Goal: Task Accomplishment & Management: Use online tool/utility

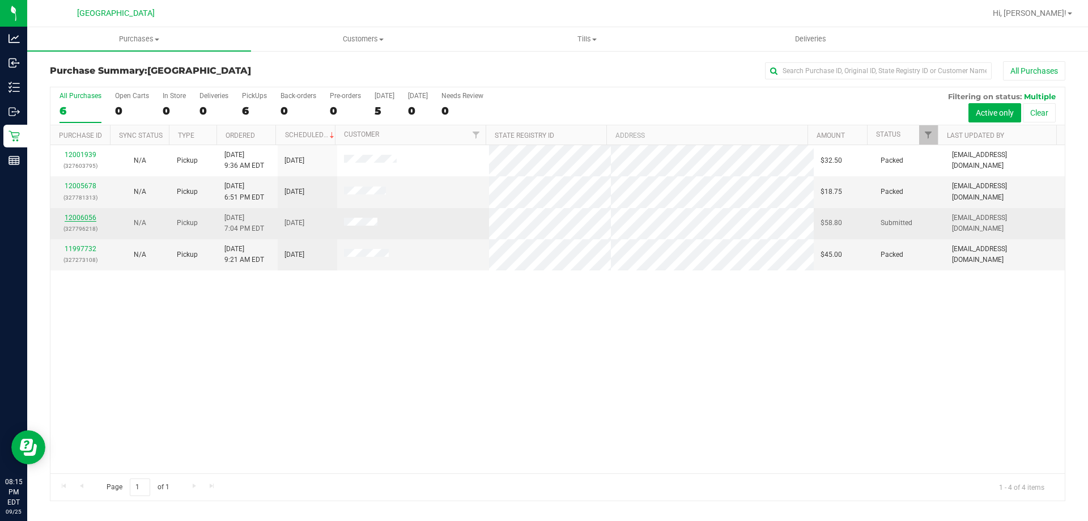
click at [67, 216] on link "12006056" at bounding box center [81, 218] width 32 height 8
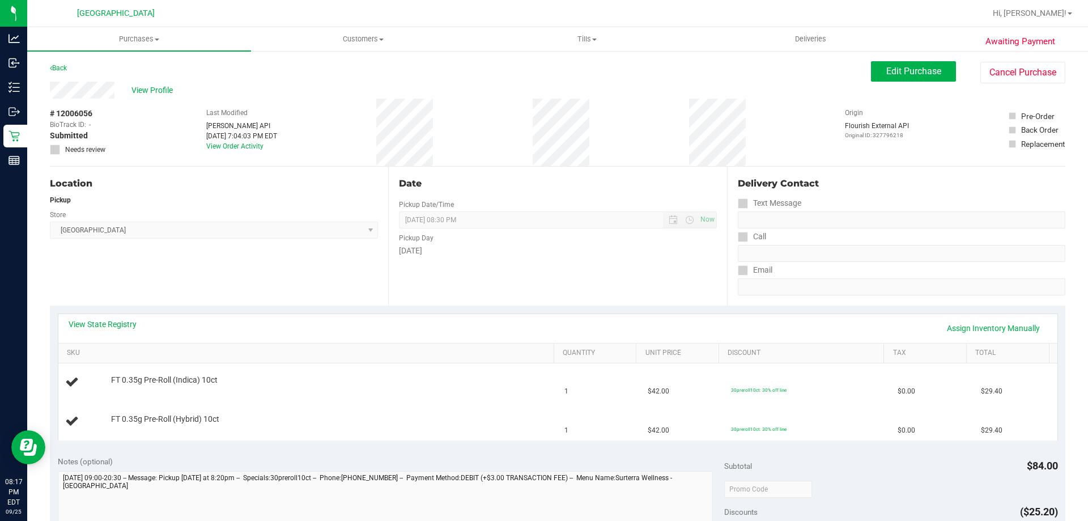
click at [386, 341] on div "View State Registry Assign Inventory Manually" at bounding box center [557, 328] width 999 height 29
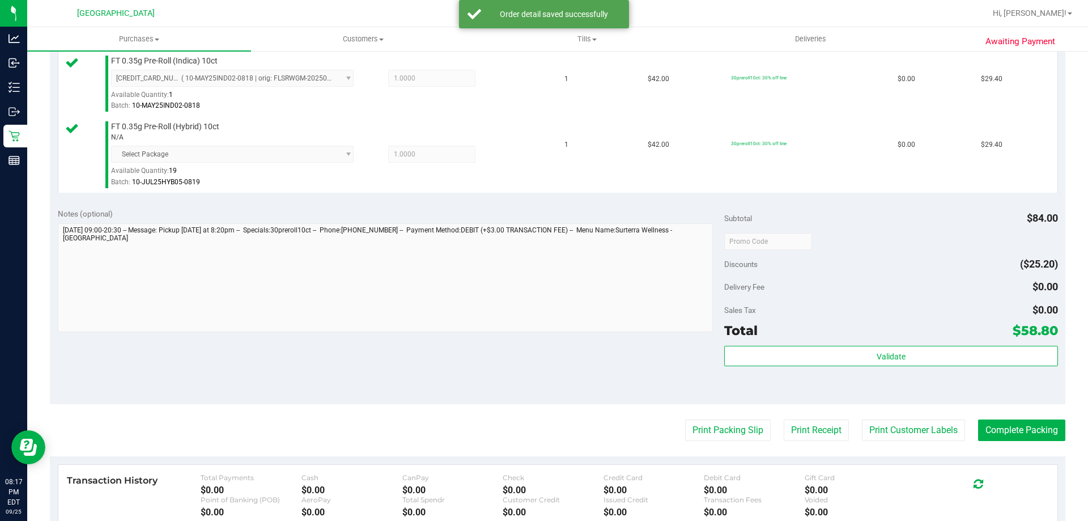
scroll to position [340, 0]
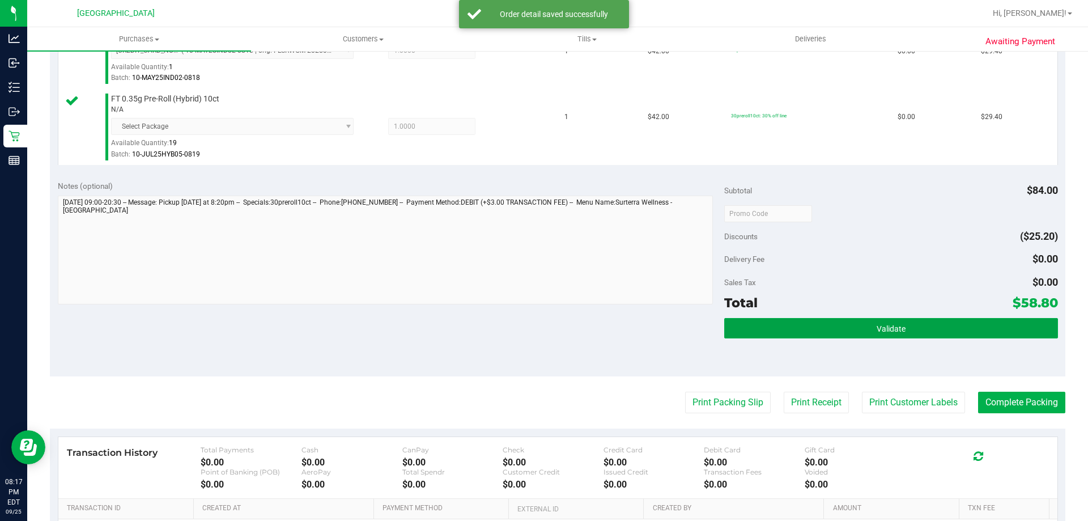
drag, startPoint x: 952, startPoint y: 331, endPoint x: 843, endPoint y: 353, distance: 111.5
click at [953, 331] on button "Validate" at bounding box center [890, 328] width 333 height 20
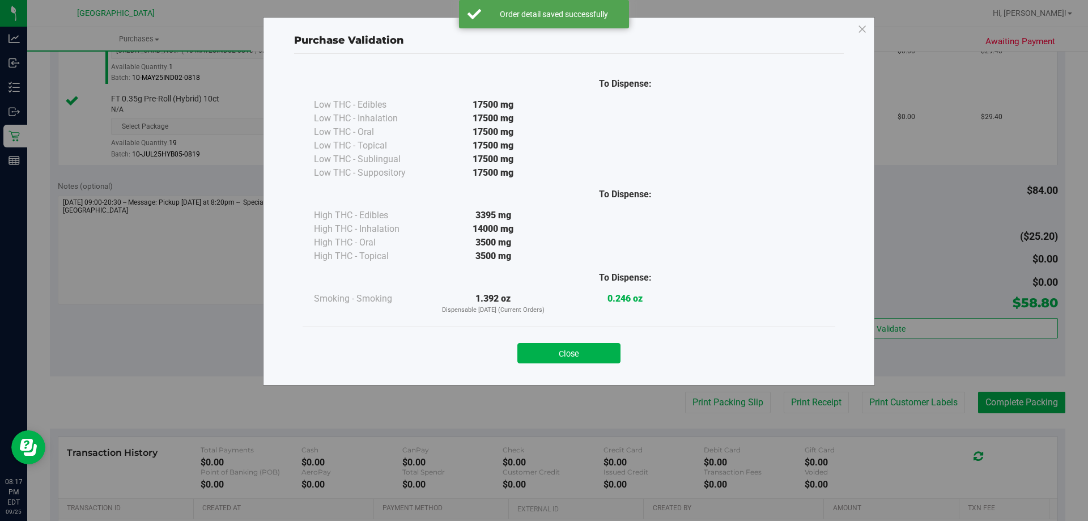
click at [737, 401] on div "Purchase Validation To Dispense: Low THC - Edibles 17500 mg" at bounding box center [548, 260] width 1096 height 521
click at [599, 347] on div "Close" at bounding box center [569, 349] width 516 height 28
click at [602, 353] on button "Close" at bounding box center [568, 353] width 103 height 20
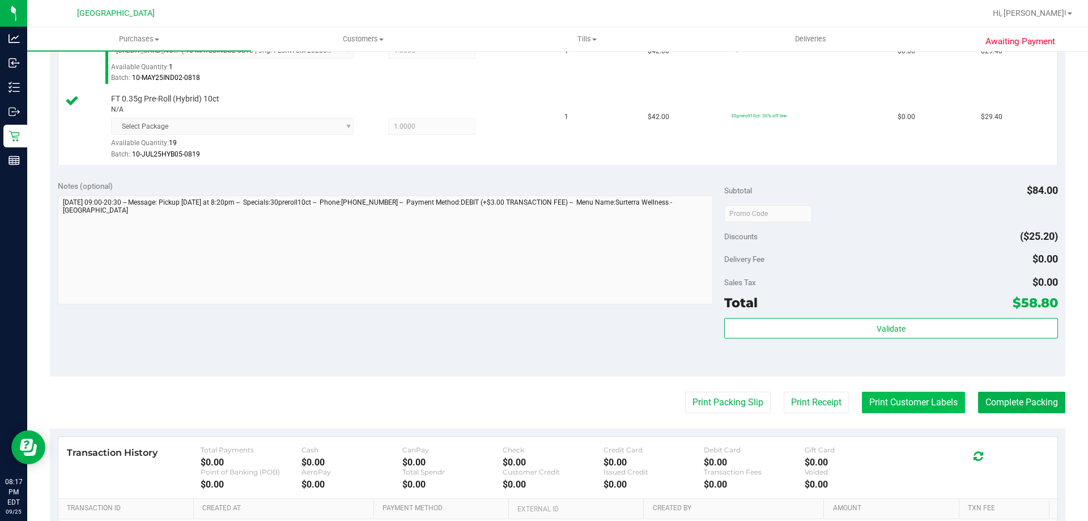
click at [913, 397] on button "Print Customer Labels" at bounding box center [913, 403] width 103 height 22
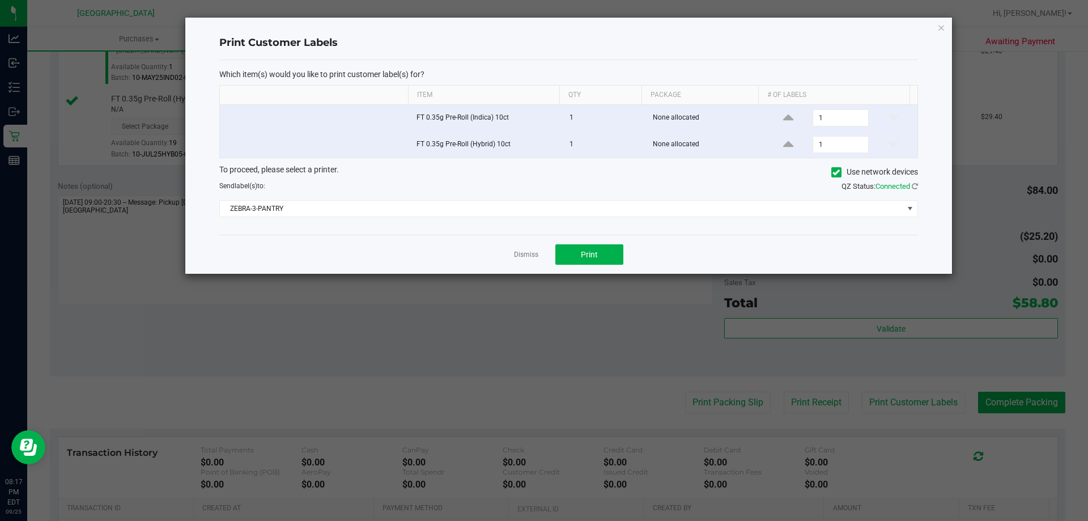
click at [556, 177] on div "To proceed, please select a printer. Use network devices" at bounding box center [569, 172] width 716 height 17
click at [551, 204] on span "ZEBRA-3-PANTRY" at bounding box center [561, 209] width 683 height 16
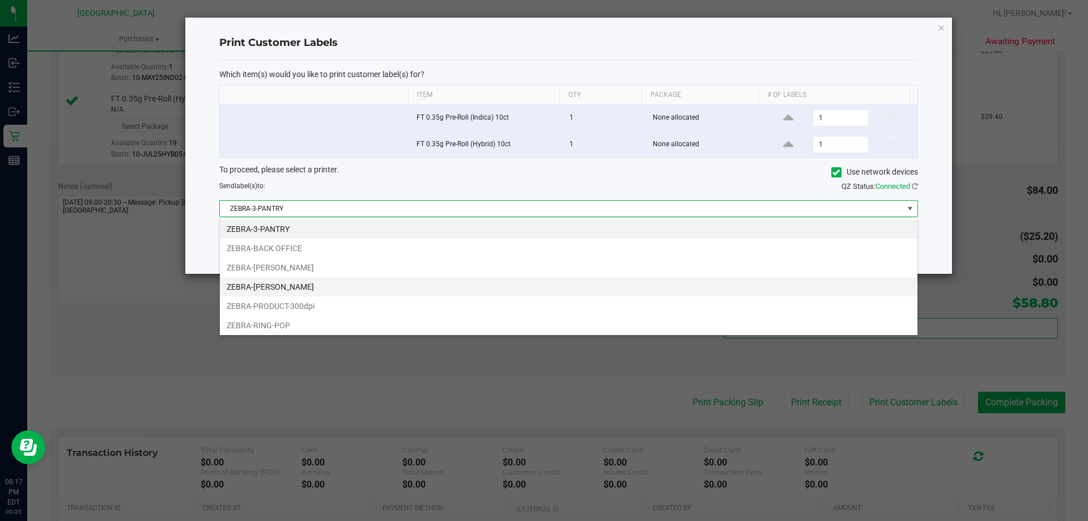
scroll to position [17, 698]
click at [280, 327] on li "ZEBRA-RING-POP" at bounding box center [568, 325] width 697 height 19
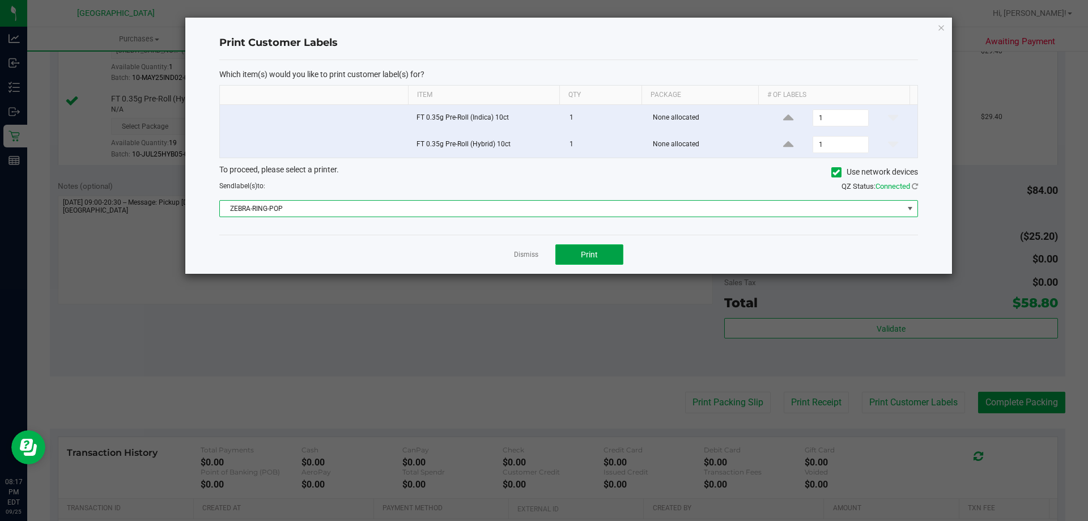
click at [582, 254] on span "Print" at bounding box center [589, 254] width 17 height 9
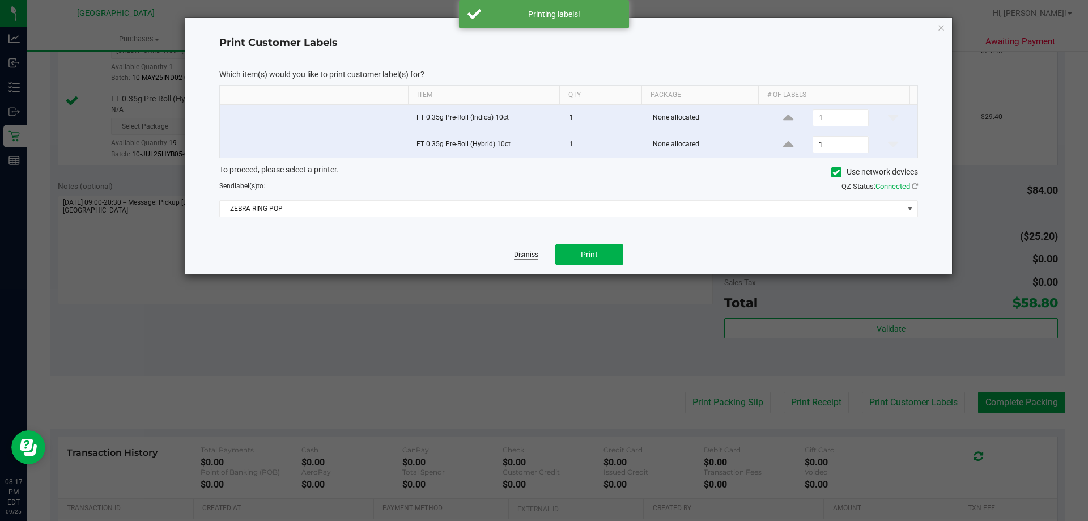
click at [527, 257] on link "Dismiss" at bounding box center [526, 255] width 24 height 10
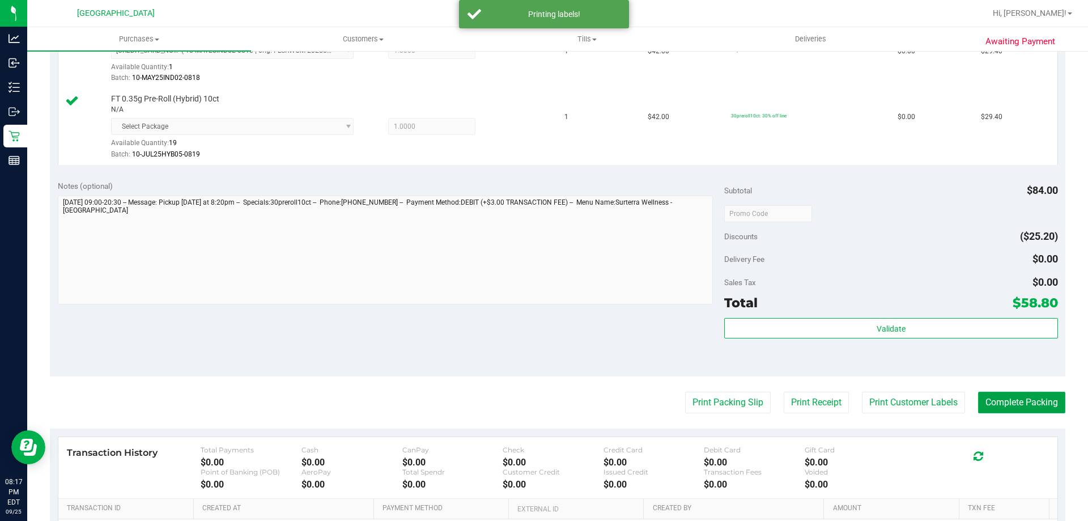
click at [1014, 405] on button "Complete Packing" at bounding box center [1021, 403] width 87 height 22
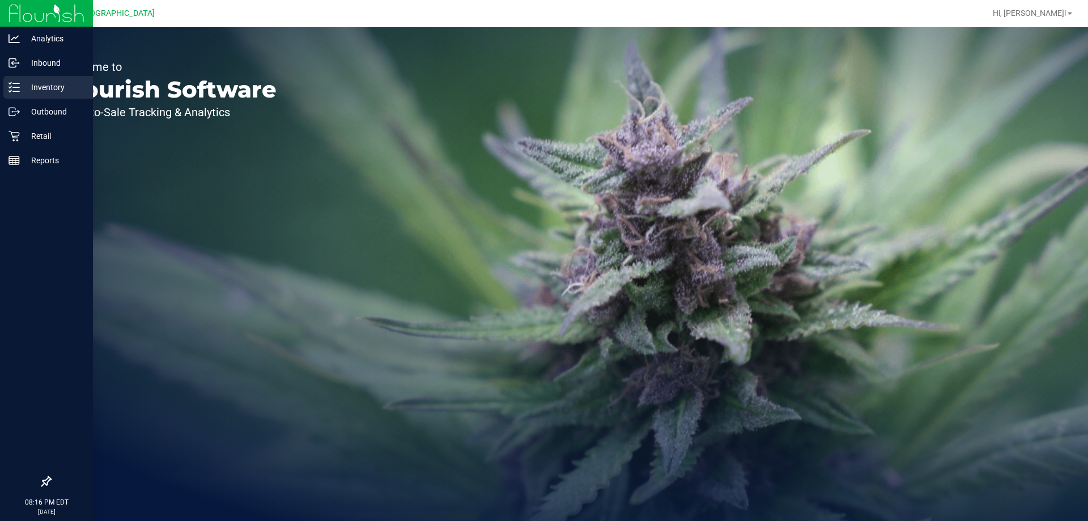
click at [52, 85] on p "Inventory" at bounding box center [54, 87] width 68 height 14
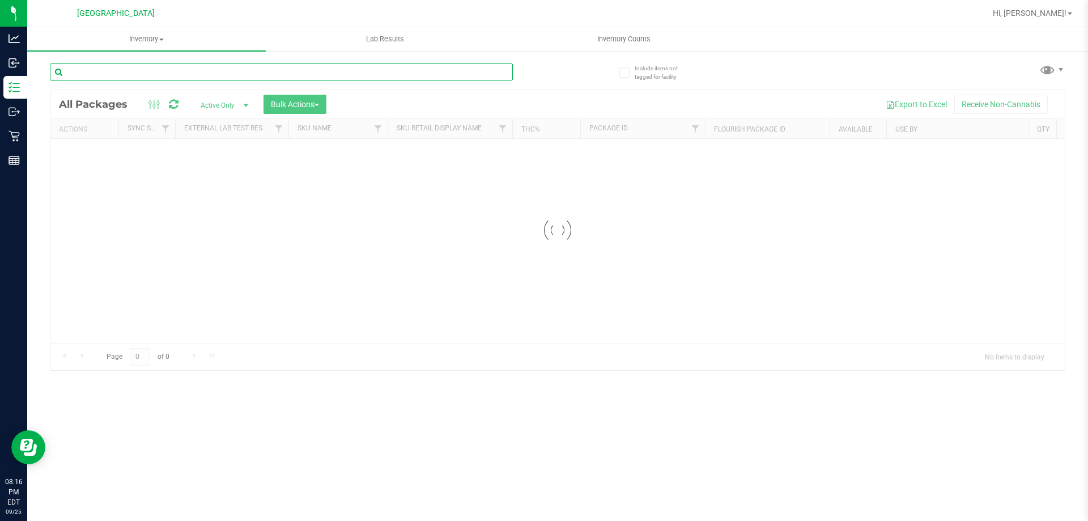
click at [244, 71] on input "text" at bounding box center [281, 71] width 463 height 17
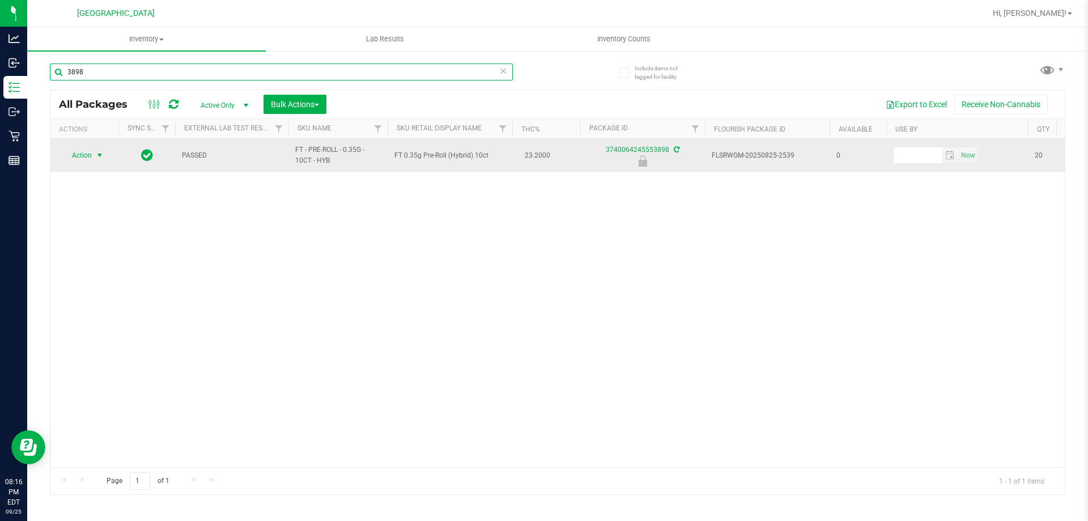
type input "3898"
click at [90, 156] on span "Action" at bounding box center [77, 155] width 31 height 16
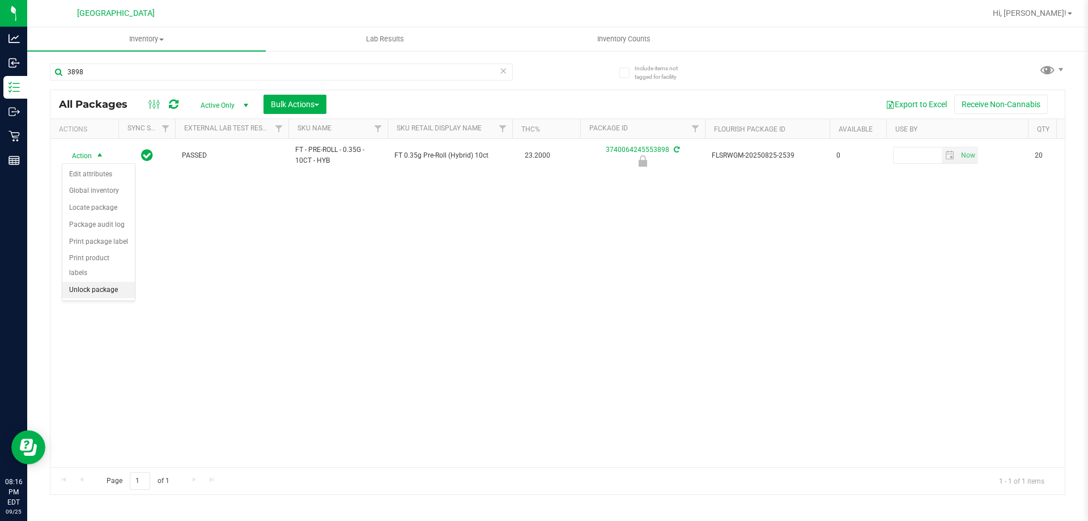
click at [91, 282] on li "Unlock package" at bounding box center [98, 290] width 73 height 17
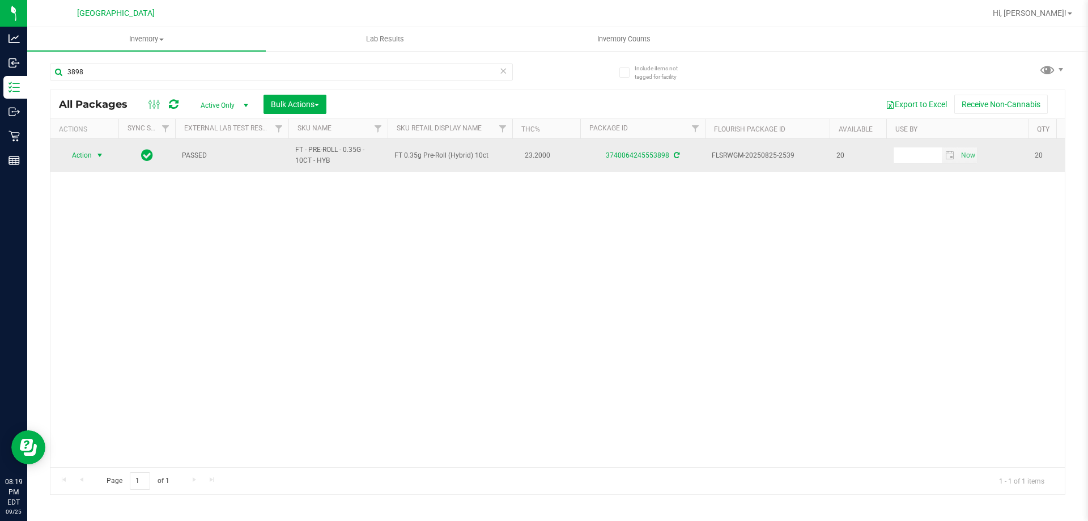
click at [103, 155] on span "select" at bounding box center [99, 155] width 9 height 9
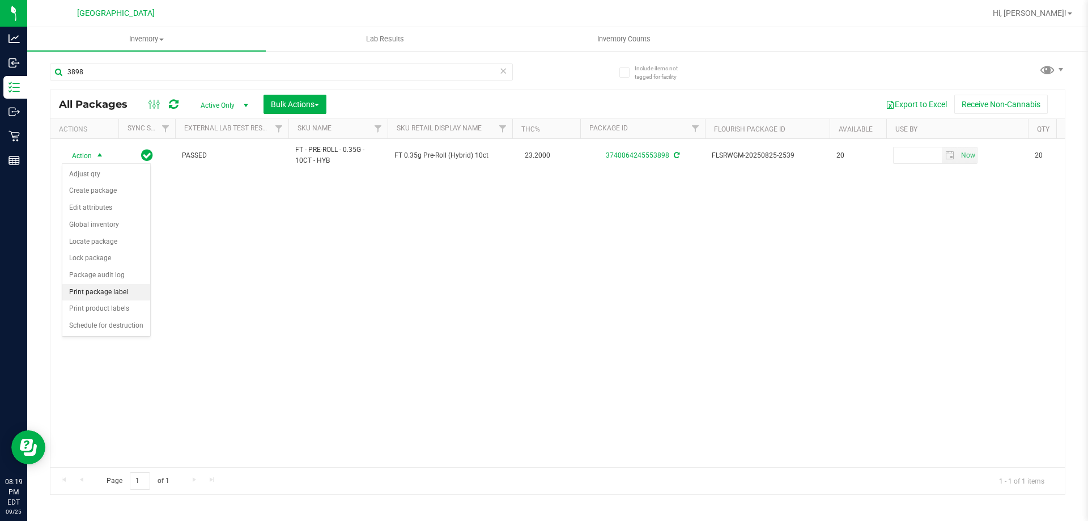
click at [119, 296] on li "Print package label" at bounding box center [106, 292] width 88 height 17
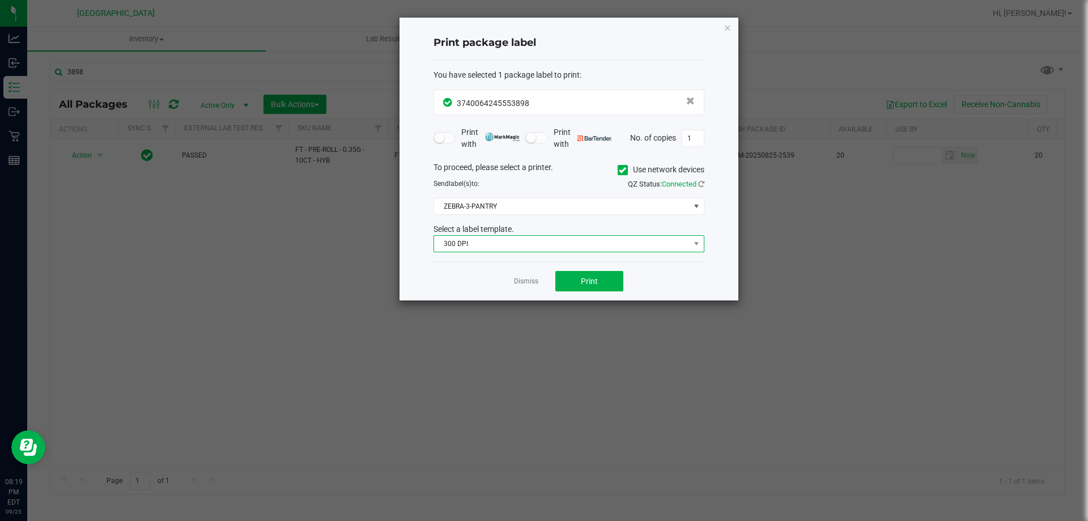
click at [547, 244] on span "300 DPI" at bounding box center [562, 244] width 256 height 16
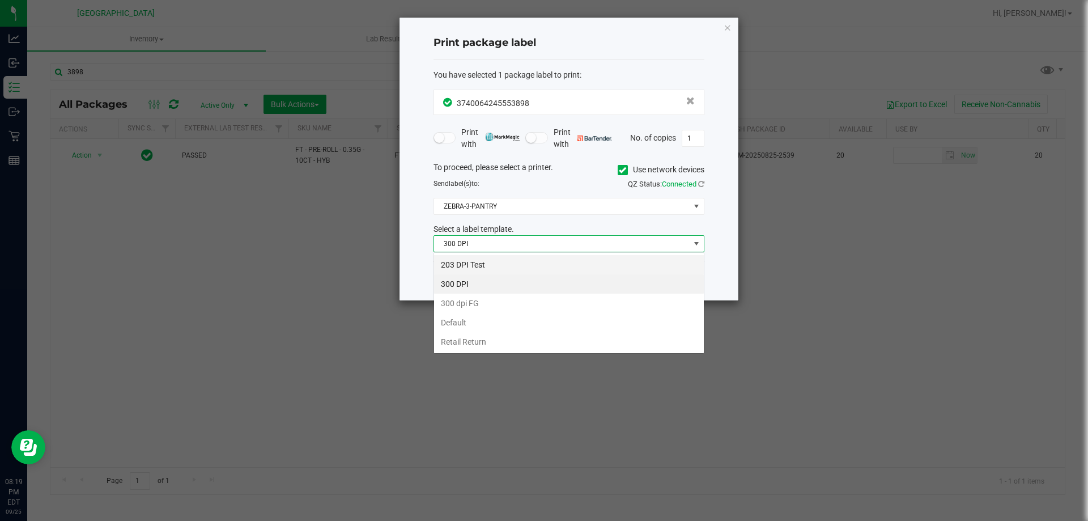
scroll to position [17, 271]
click at [500, 263] on li "203 DPI Test" at bounding box center [569, 264] width 270 height 19
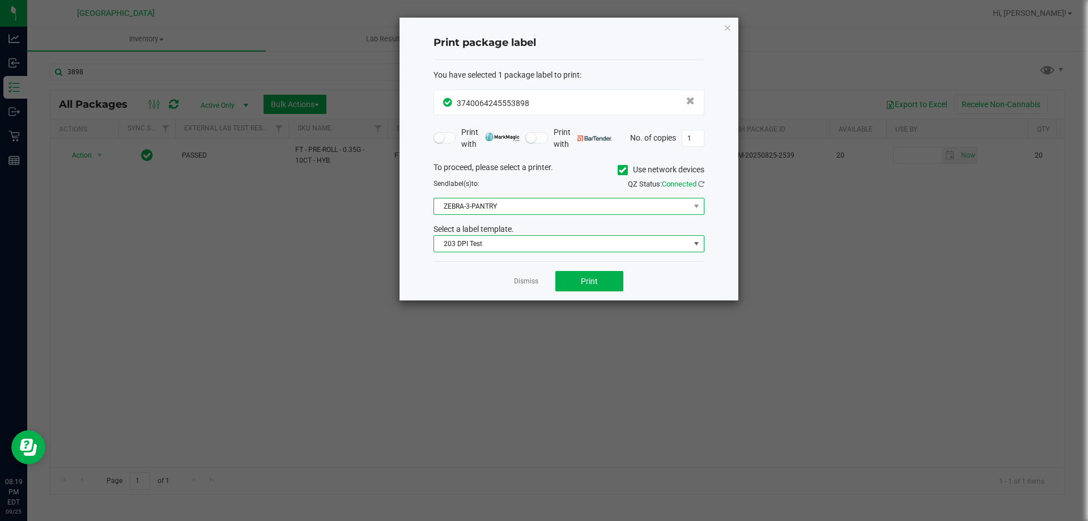
click at [563, 203] on span "ZEBRA-3-PANTRY" at bounding box center [562, 206] width 256 height 16
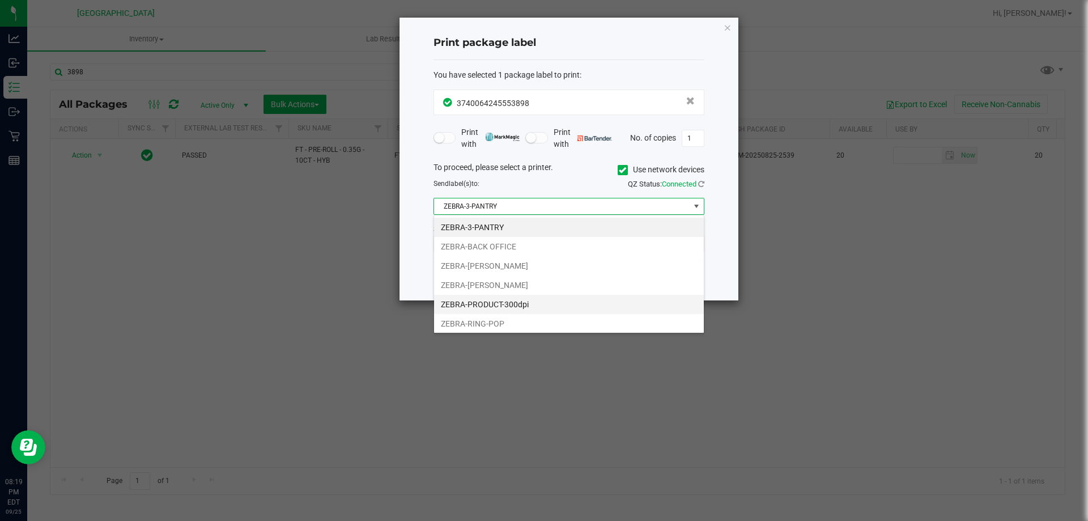
click at [475, 313] on li "ZEBRA-PRODUCT-300dpi" at bounding box center [569, 304] width 270 height 19
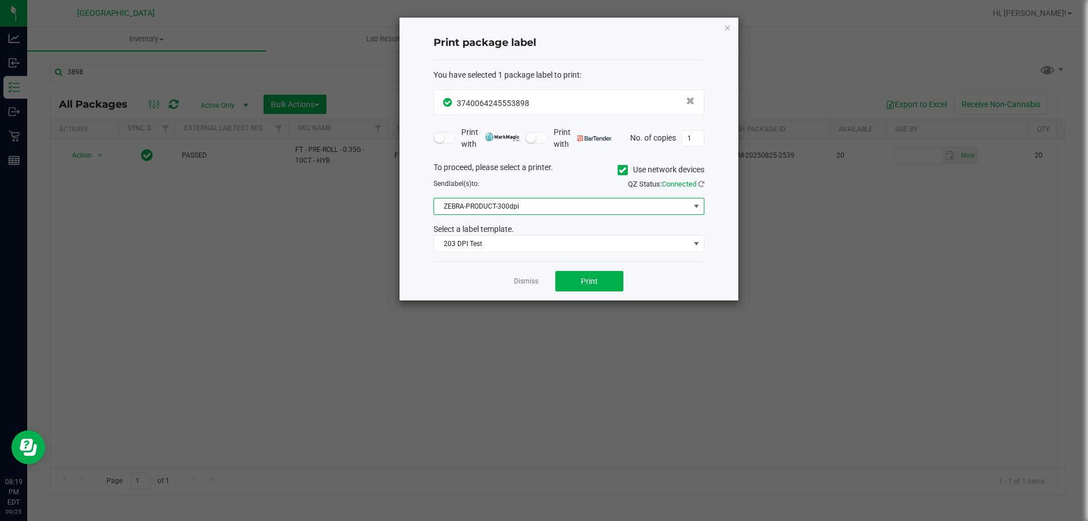
click at [532, 210] on span "ZEBRA-PRODUCT-300dpi" at bounding box center [562, 206] width 256 height 16
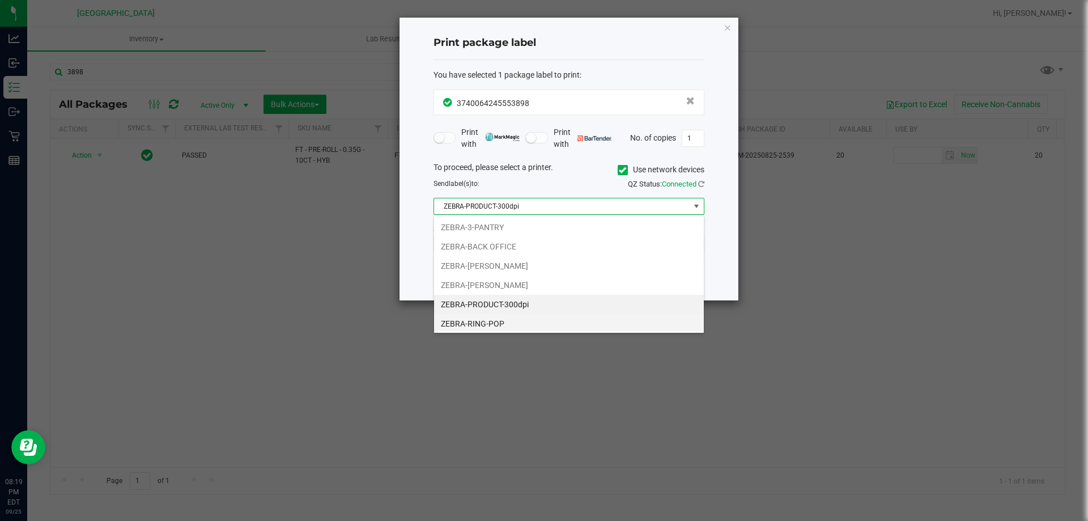
click at [494, 318] on li "ZEBRA-RING-POP" at bounding box center [569, 323] width 270 height 19
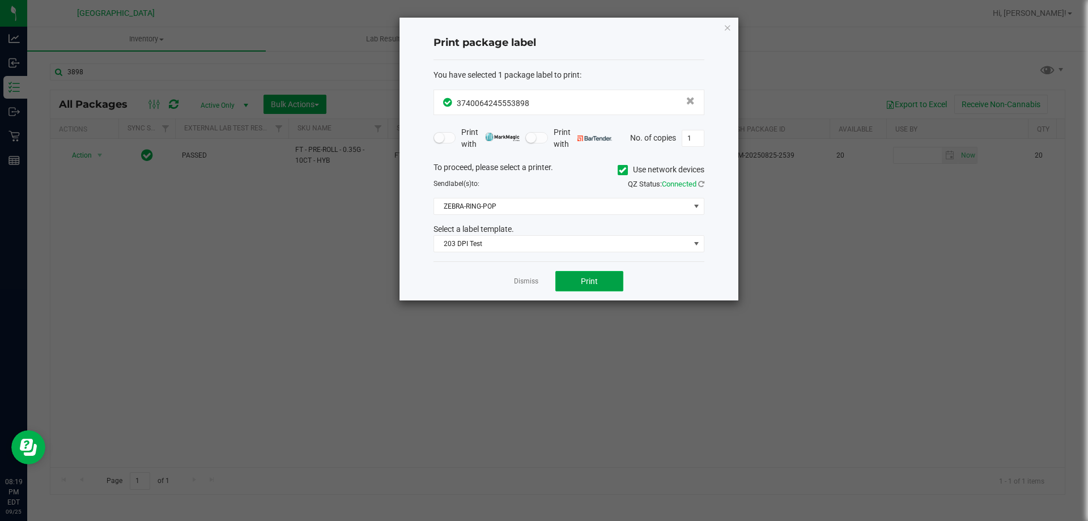
click at [581, 277] on span "Print" at bounding box center [589, 280] width 17 height 9
click at [526, 300] on div "Dismiss Print" at bounding box center [568, 280] width 271 height 39
click at [517, 280] on link "Dismiss" at bounding box center [526, 281] width 24 height 10
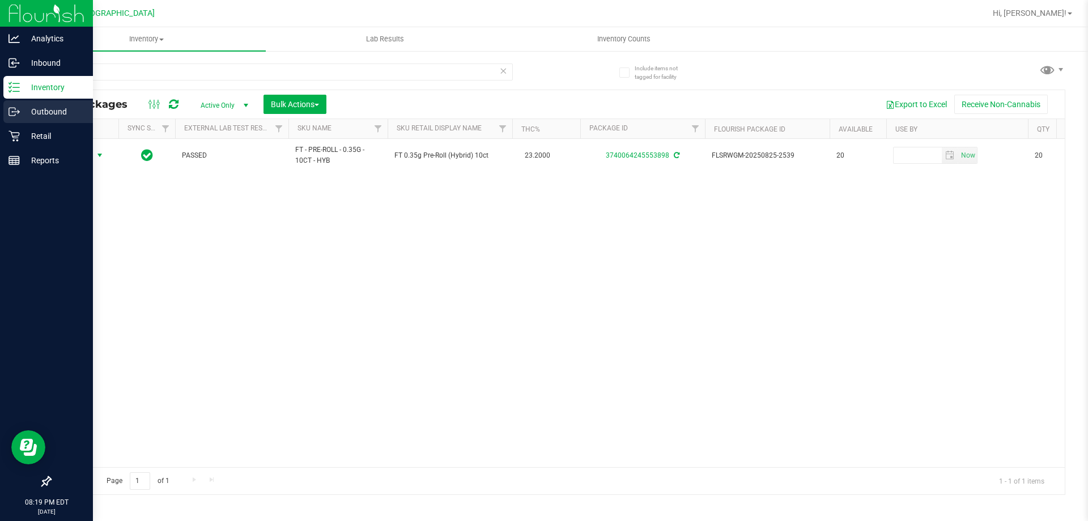
click at [12, 112] on circle at bounding box center [13, 112] width 2 height 2
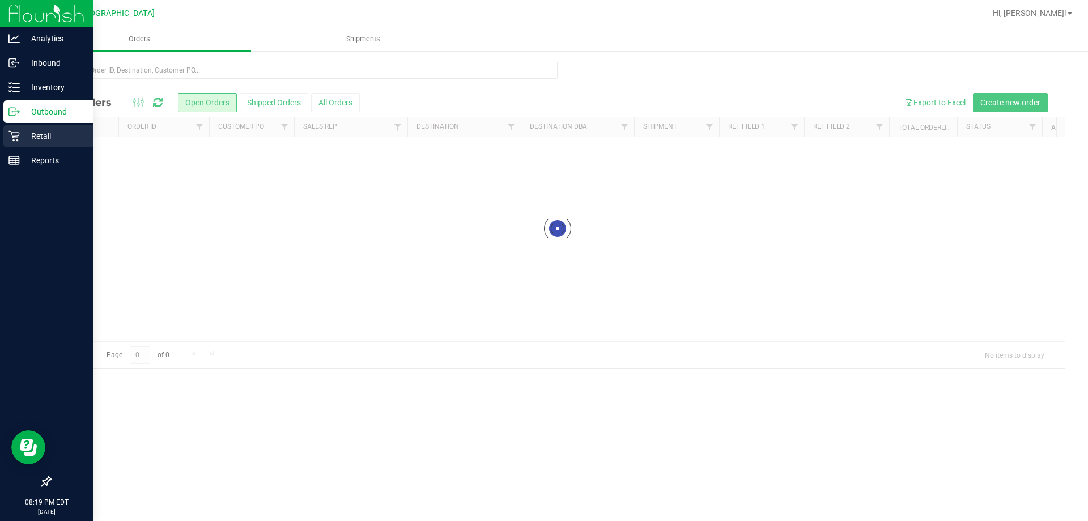
click at [22, 140] on p "Retail" at bounding box center [54, 136] width 68 height 14
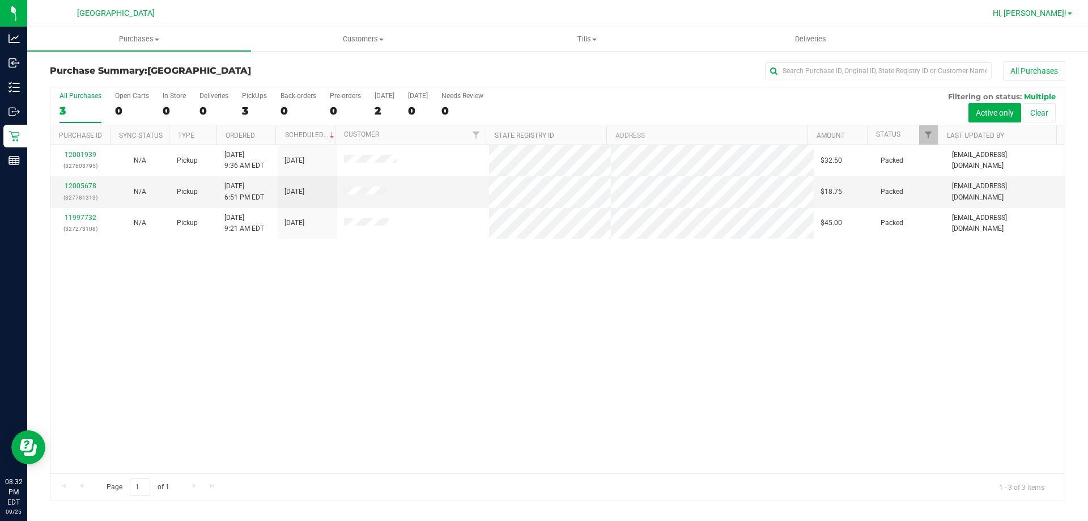
click at [1060, 11] on span "Hi, [PERSON_NAME]!" at bounding box center [1030, 12] width 74 height 9
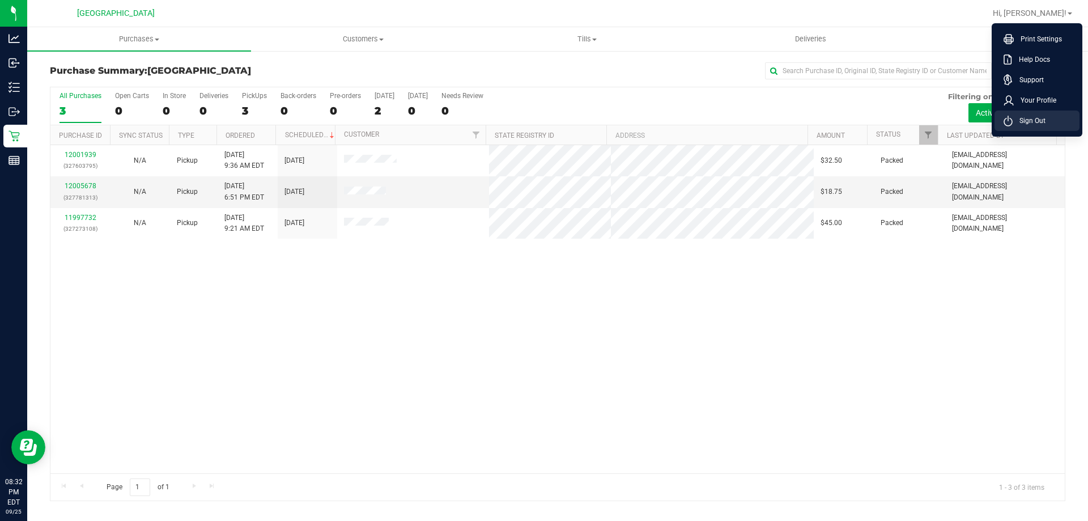
click at [1039, 120] on span "Sign Out" at bounding box center [1028, 120] width 33 height 11
